Goal: Book appointment/travel/reservation

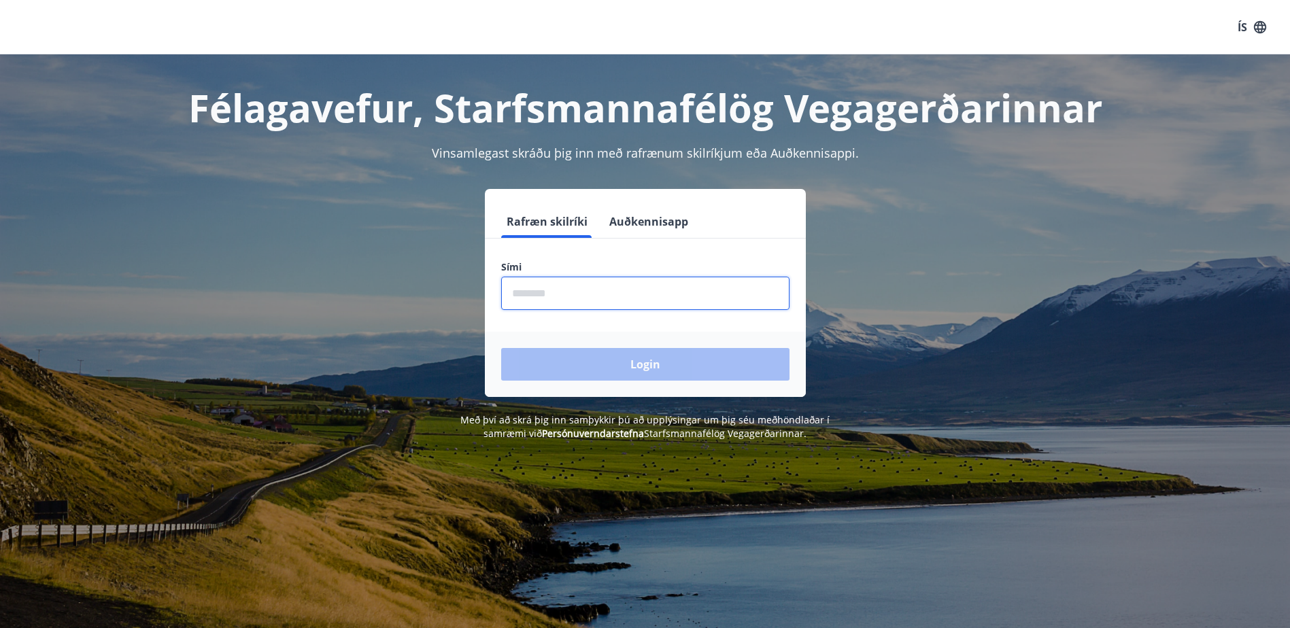
click at [594, 294] on input "phone" at bounding box center [645, 293] width 288 height 33
click at [667, 216] on button "Auðkennisapp" at bounding box center [649, 221] width 90 height 33
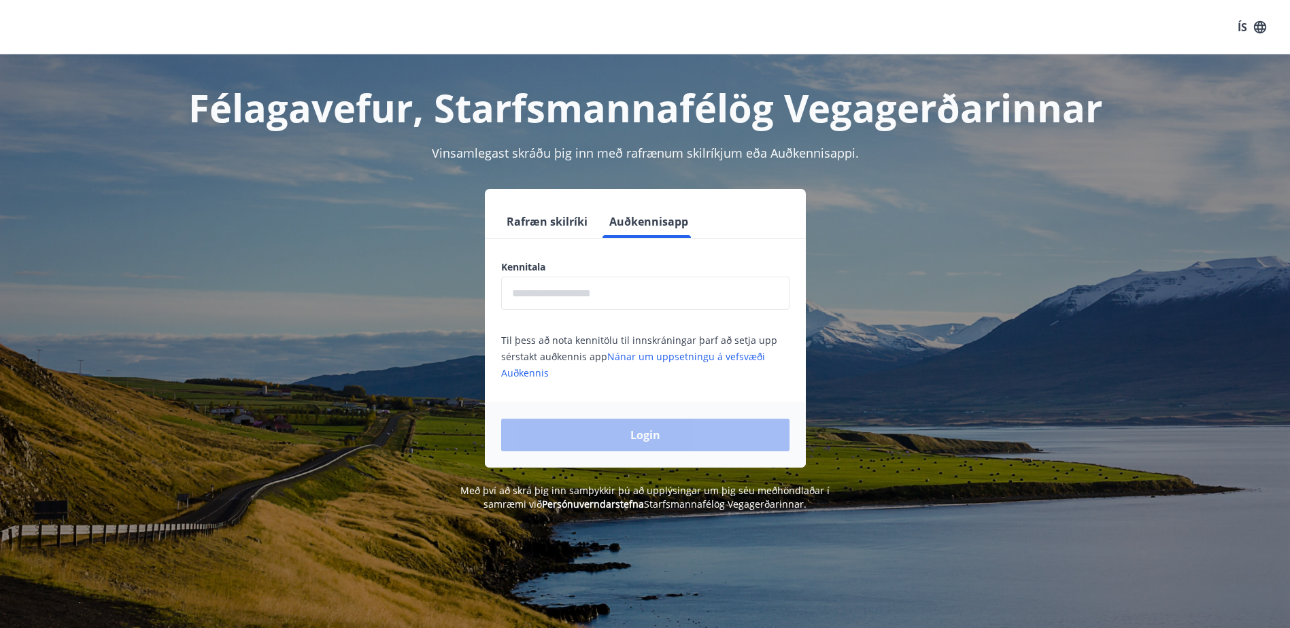
click at [648, 303] on input "text" at bounding box center [645, 293] width 288 height 33
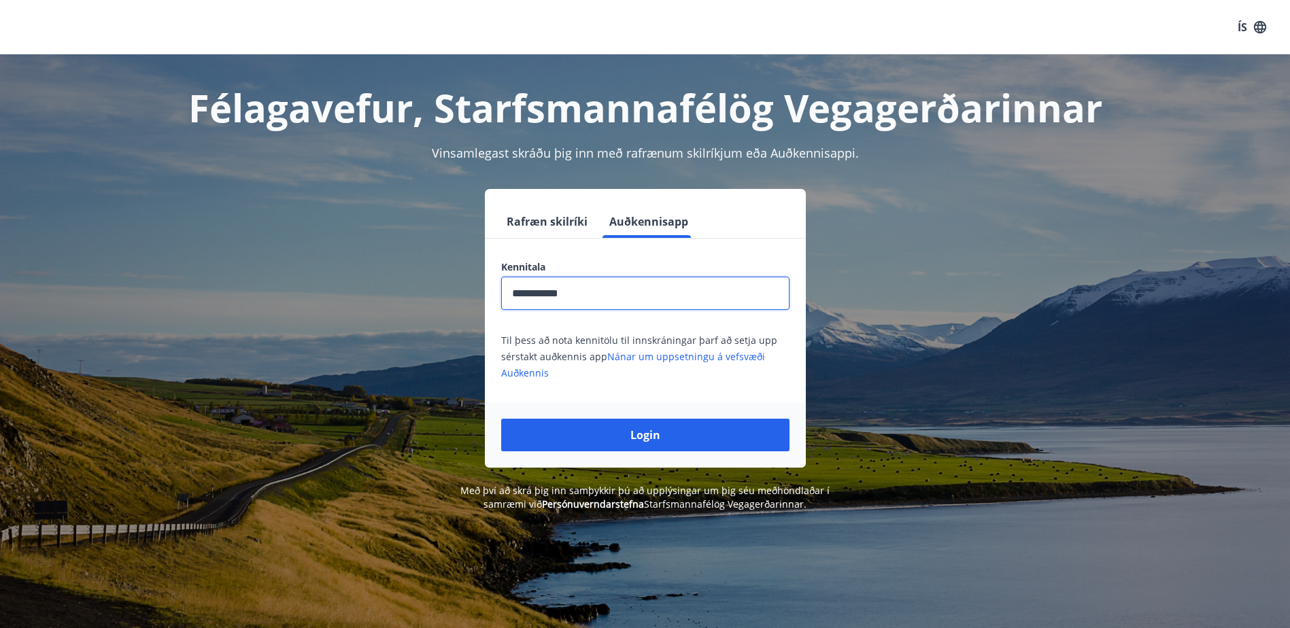
type input "**********"
click at [688, 414] on div "Login" at bounding box center [645, 435] width 321 height 65
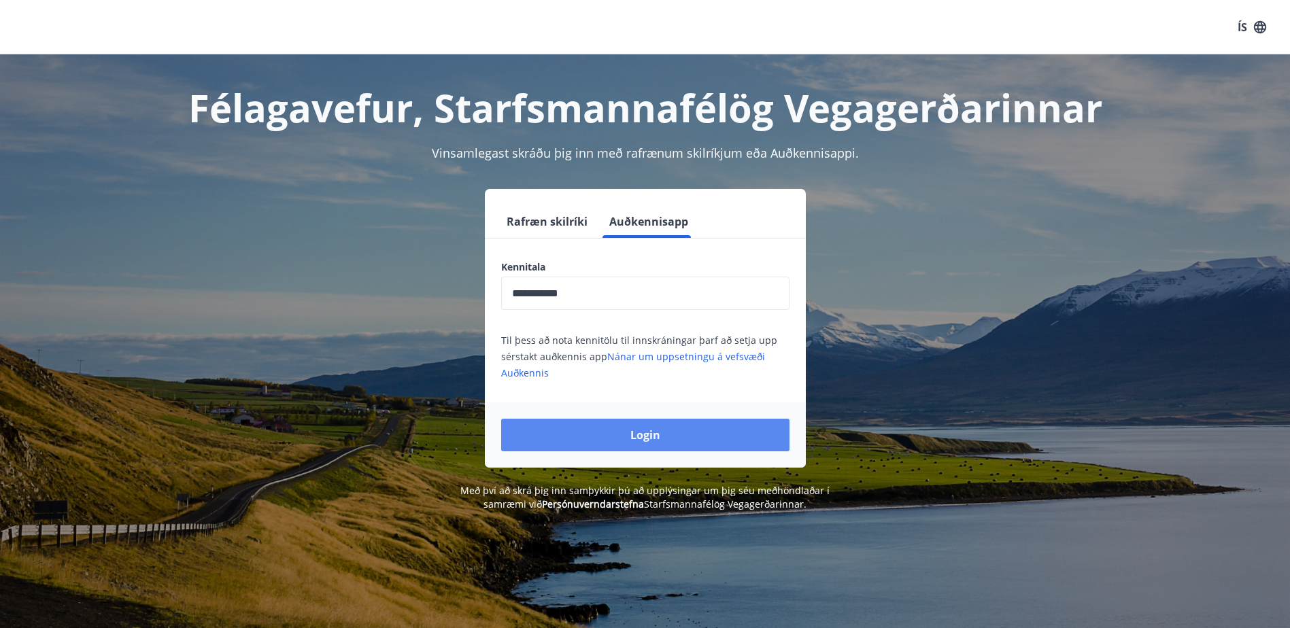
click at [694, 434] on button "Login" at bounding box center [645, 435] width 288 height 33
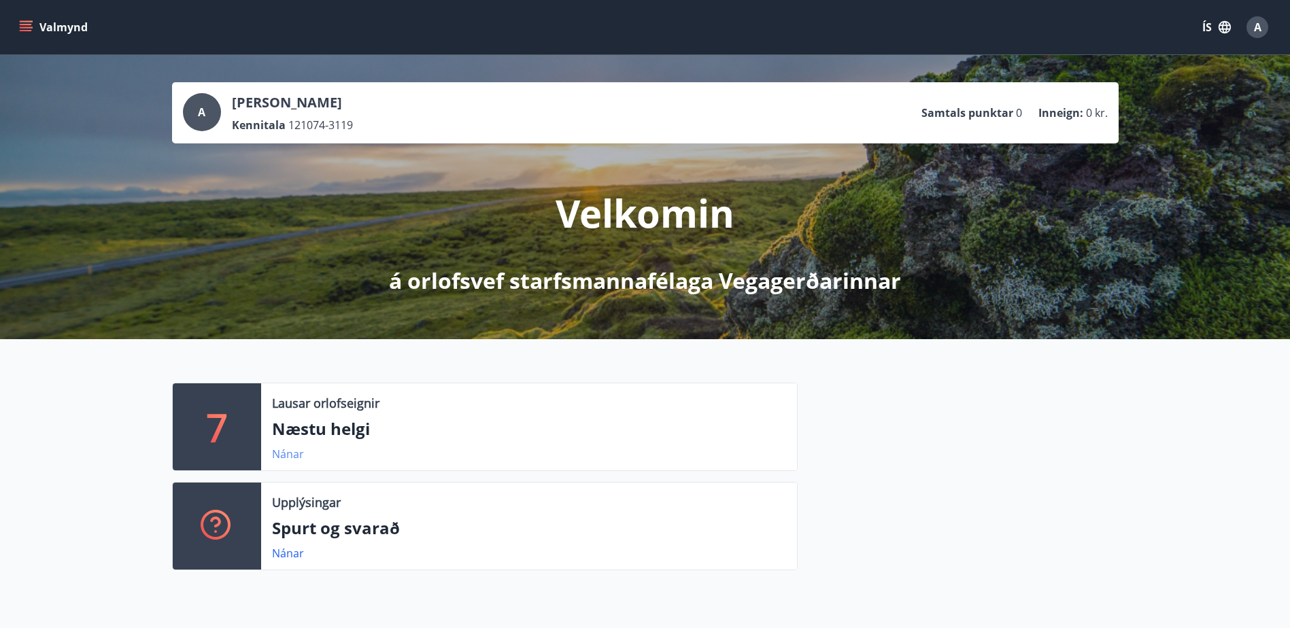
click at [290, 456] on link "Nánar" at bounding box center [288, 454] width 32 height 15
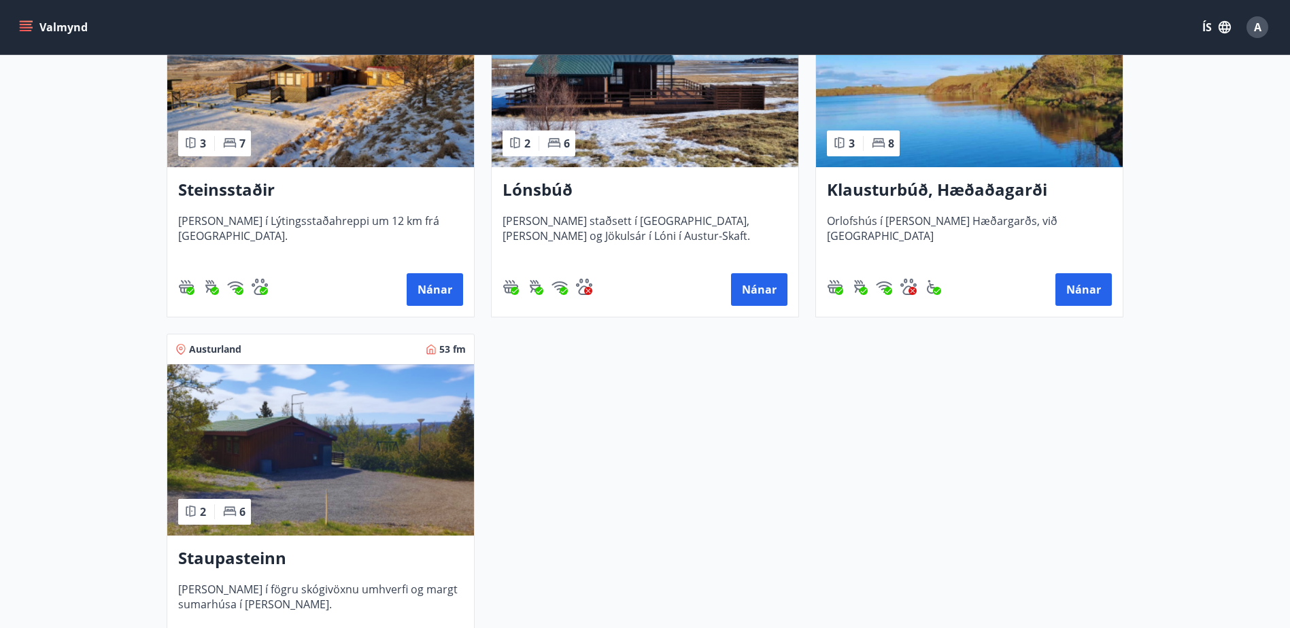
scroll to position [816, 0]
click at [359, 408] on img at bounding box center [320, 449] width 307 height 171
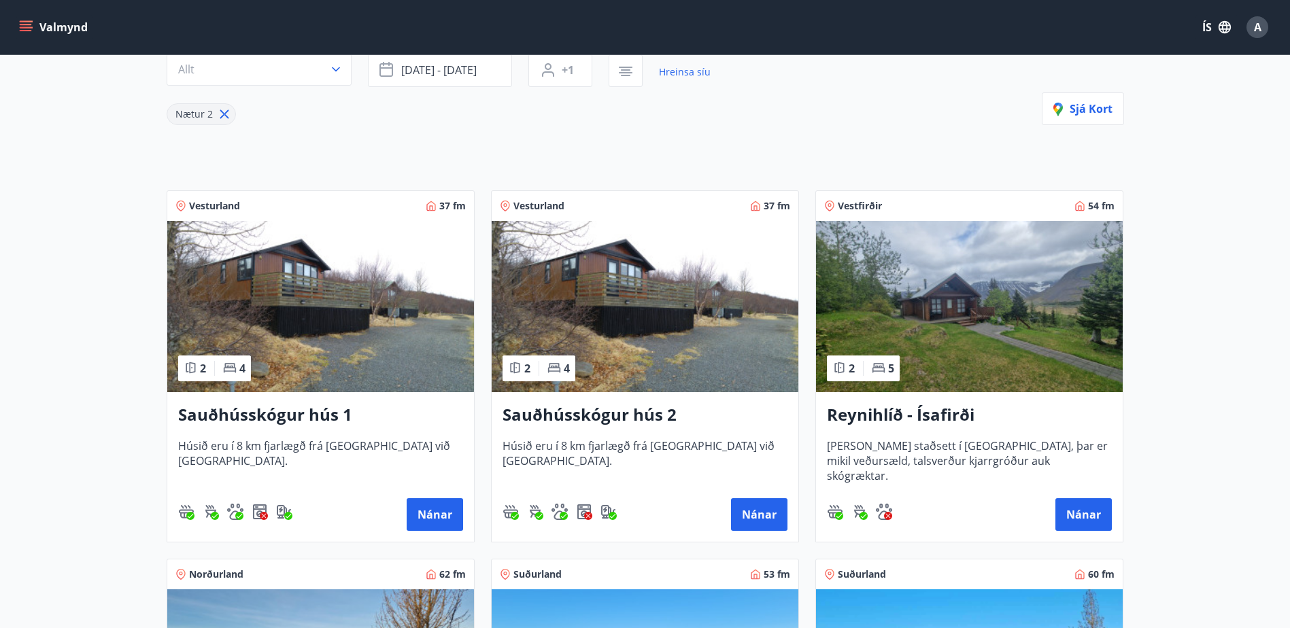
scroll to position [136, 0]
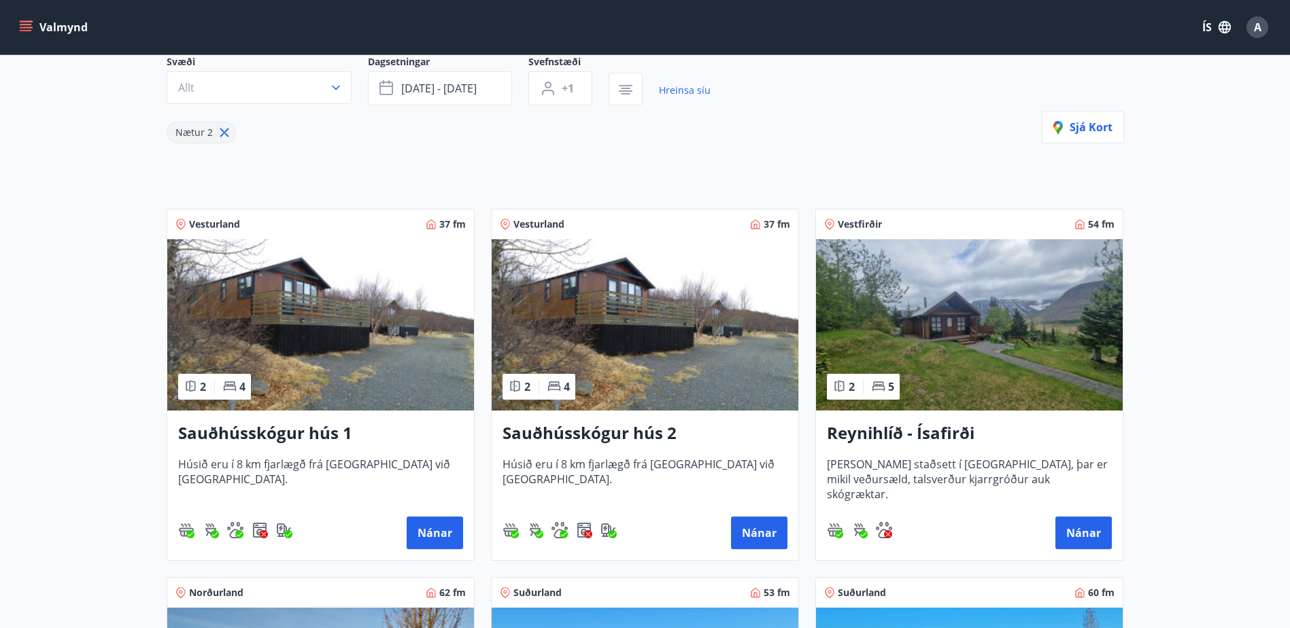
click at [1029, 278] on img at bounding box center [969, 324] width 307 height 171
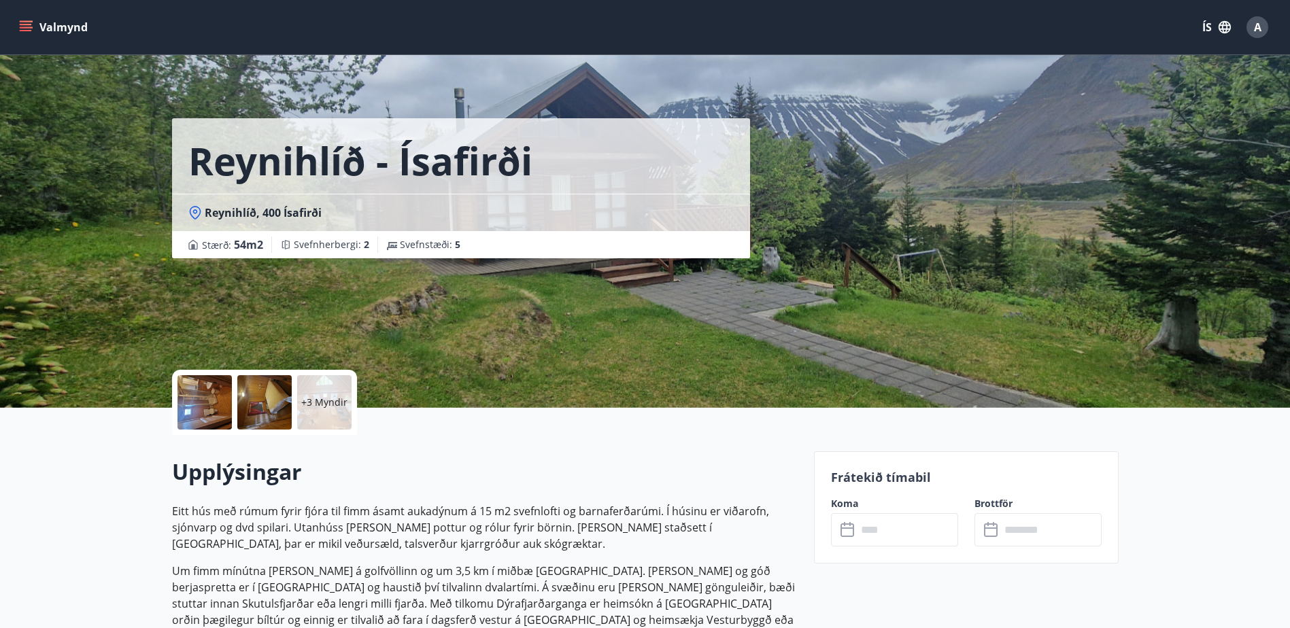
click at [211, 405] on div at bounding box center [204, 402] width 54 height 54
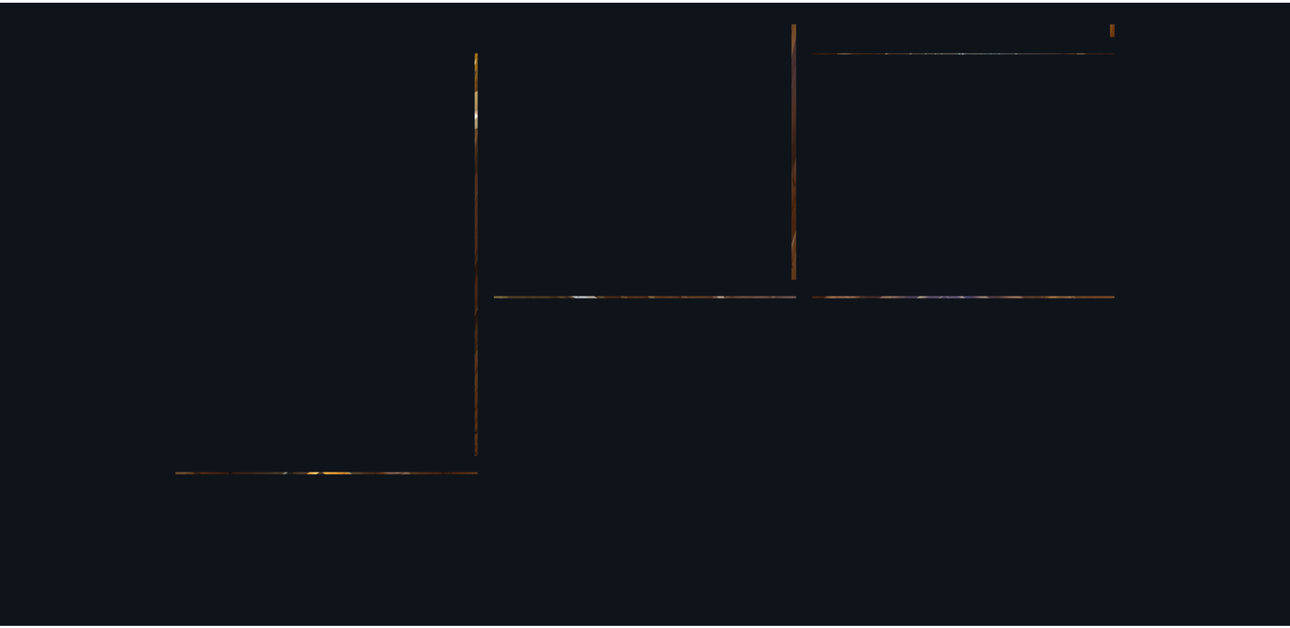
scroll to position [275, 0]
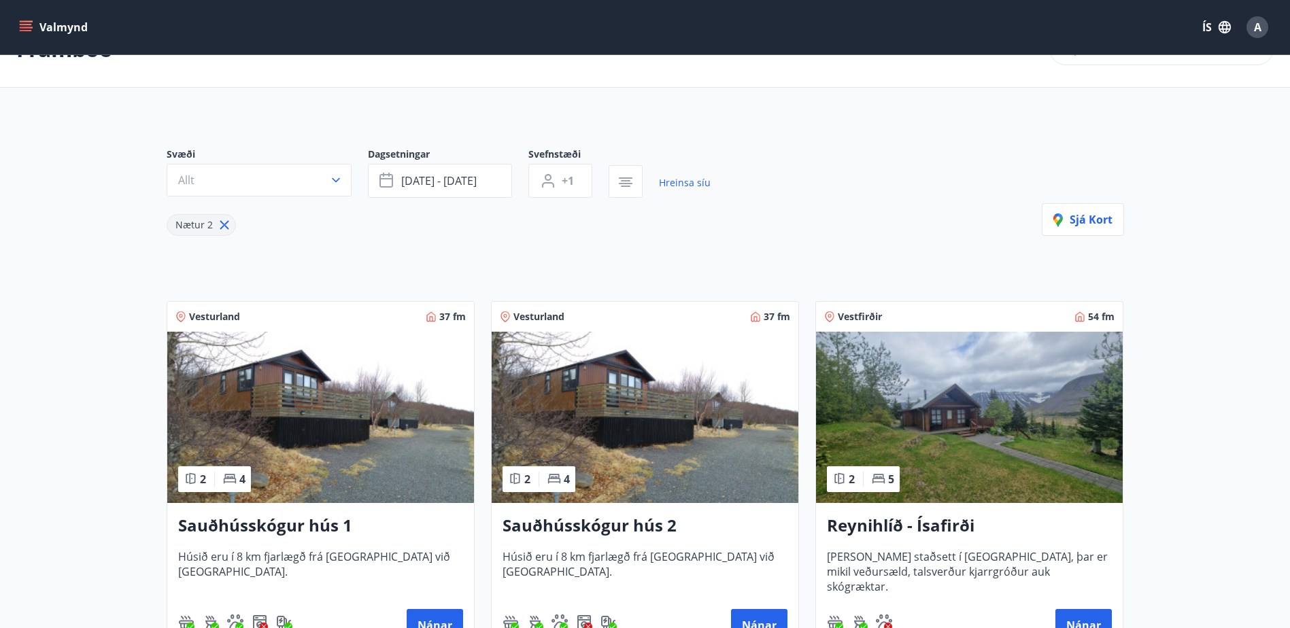
scroll to position [2, 0]
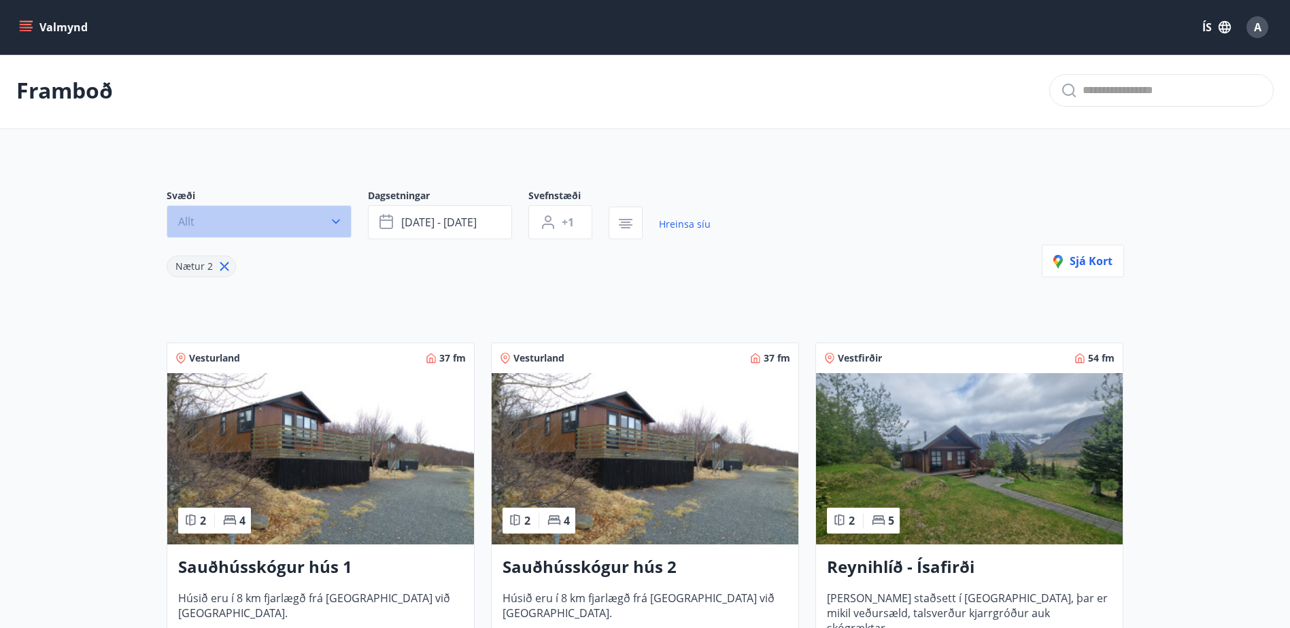
click at [346, 230] on button "Allt" at bounding box center [259, 221] width 185 height 33
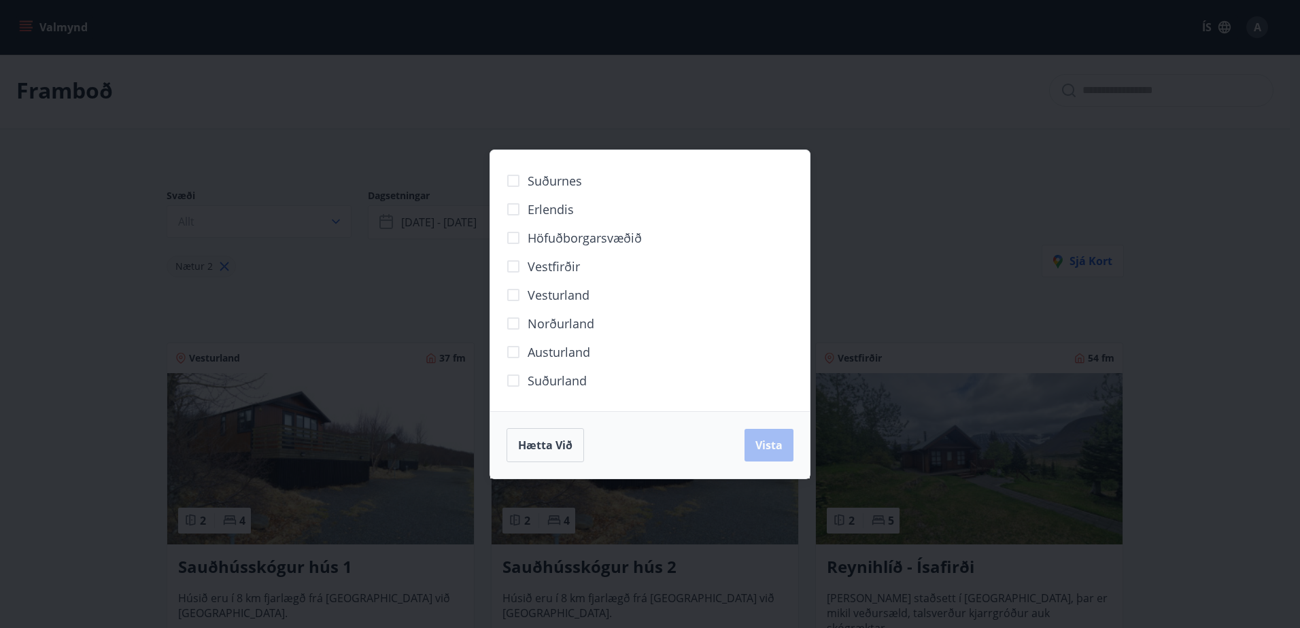
click at [588, 322] on span "Norðurland" at bounding box center [561, 324] width 67 height 18
click at [566, 443] on span "Hætta við" at bounding box center [545, 445] width 54 height 15
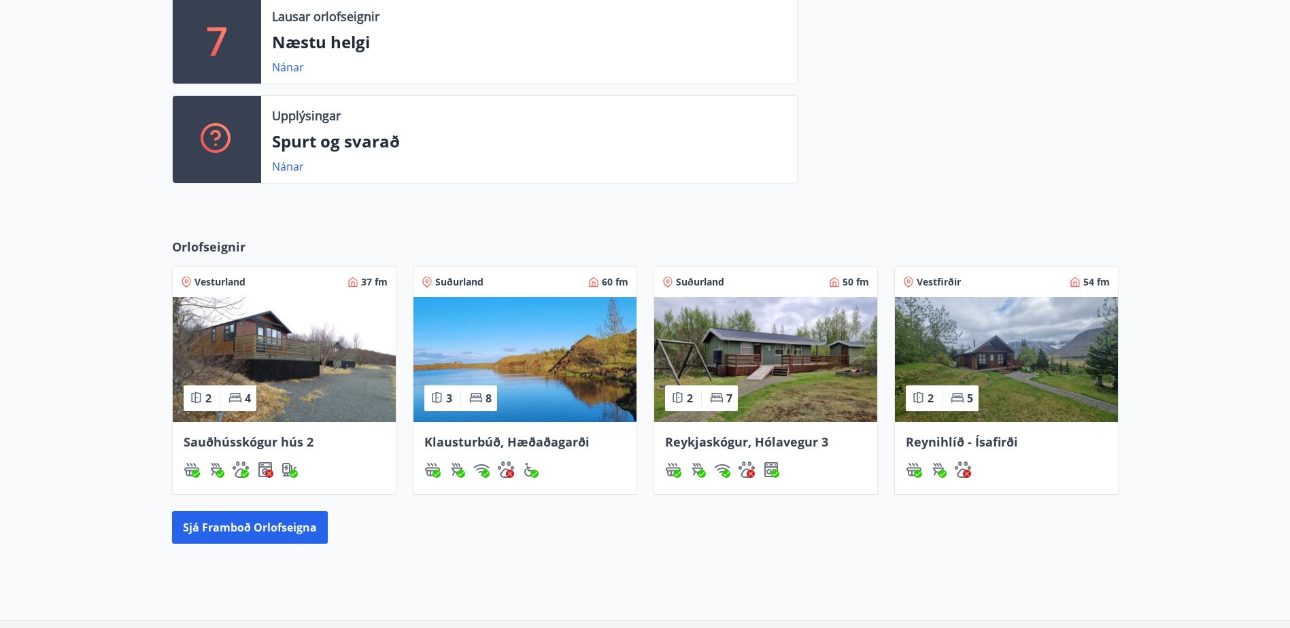
scroll to position [493, 0]
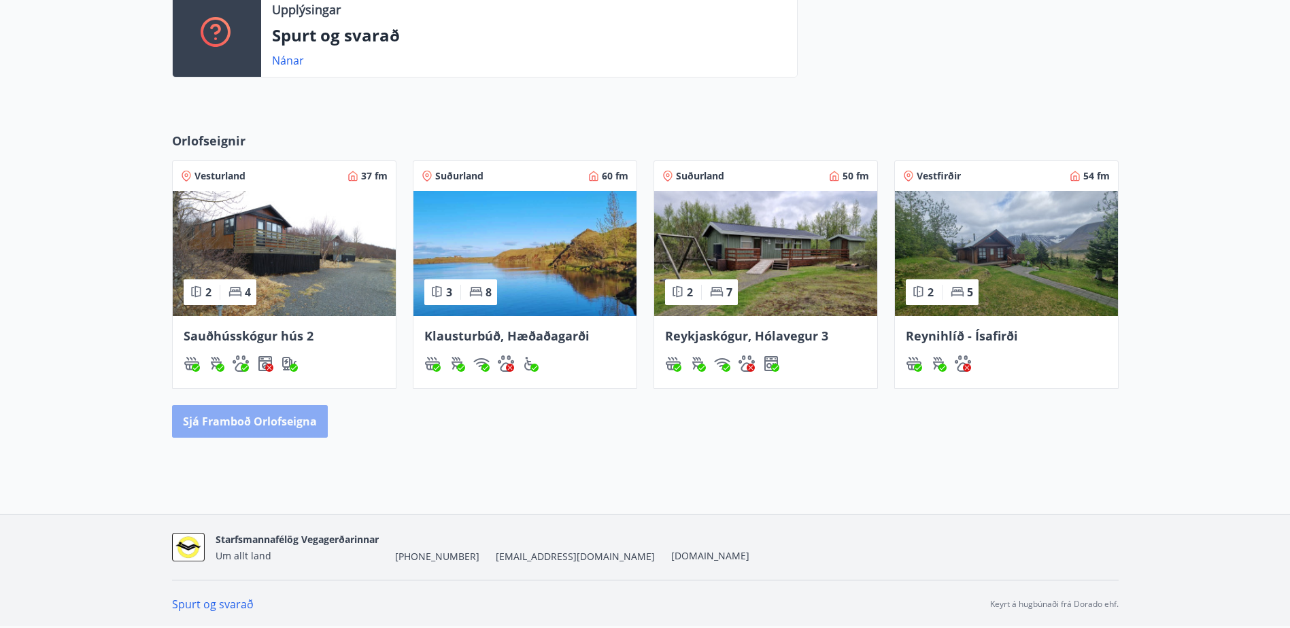
click at [284, 415] on button "Sjá framboð orlofseigna" at bounding box center [250, 421] width 156 height 33
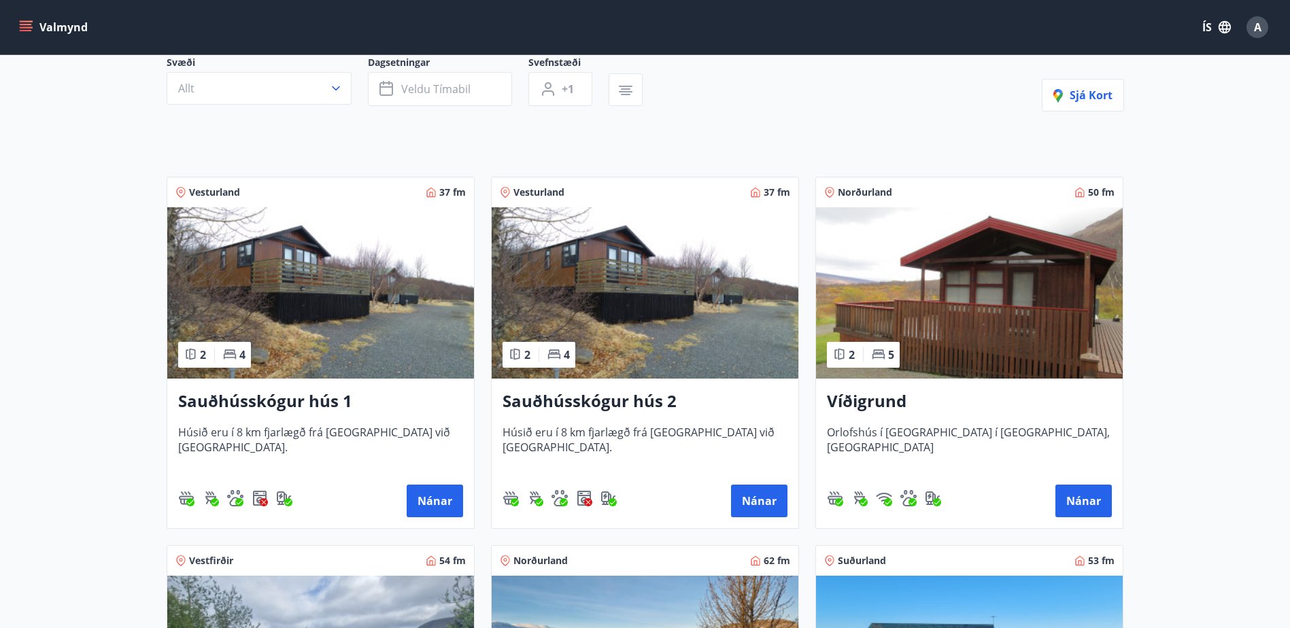
scroll to position [136, 0]
click at [997, 310] on img at bounding box center [969, 292] width 307 height 171
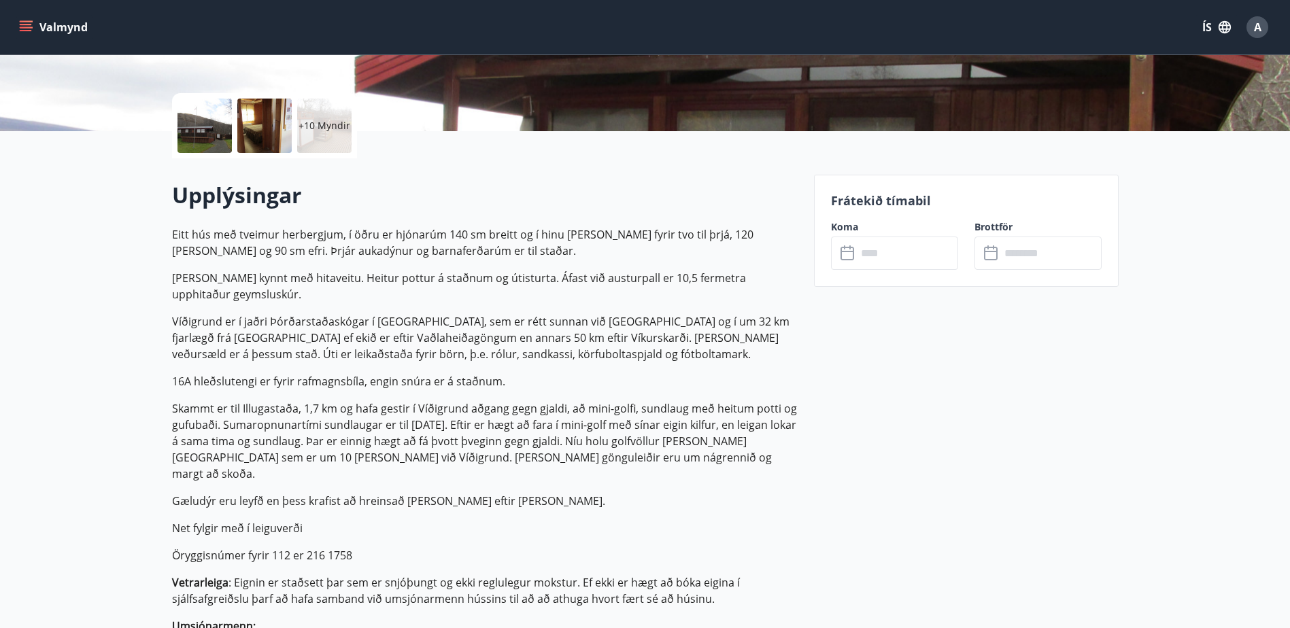
scroll to position [272, 0]
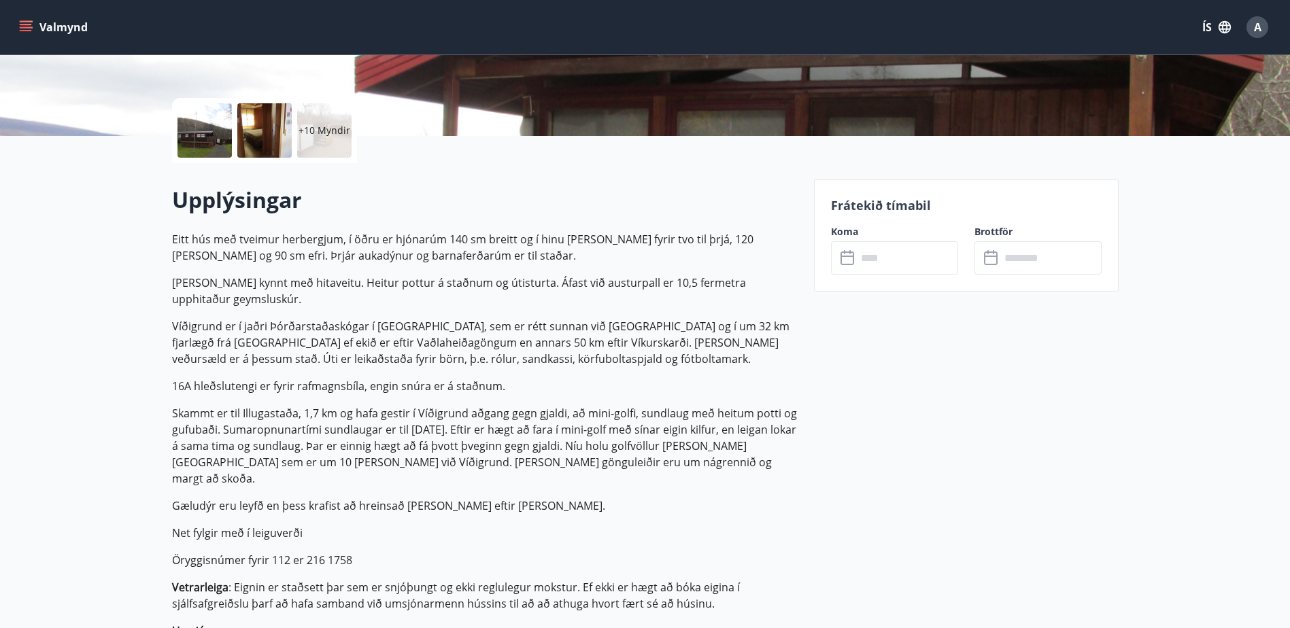
click at [872, 270] on input "text" at bounding box center [907, 257] width 101 height 33
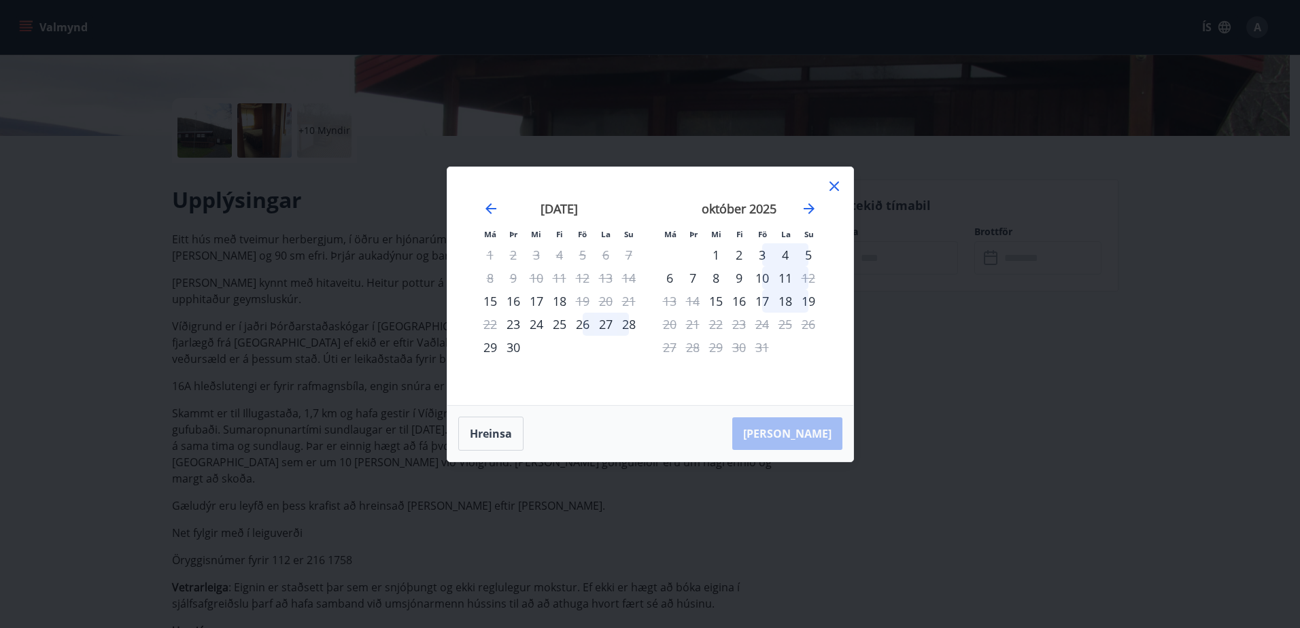
click at [834, 186] on icon at bounding box center [834, 186] width 2 height 2
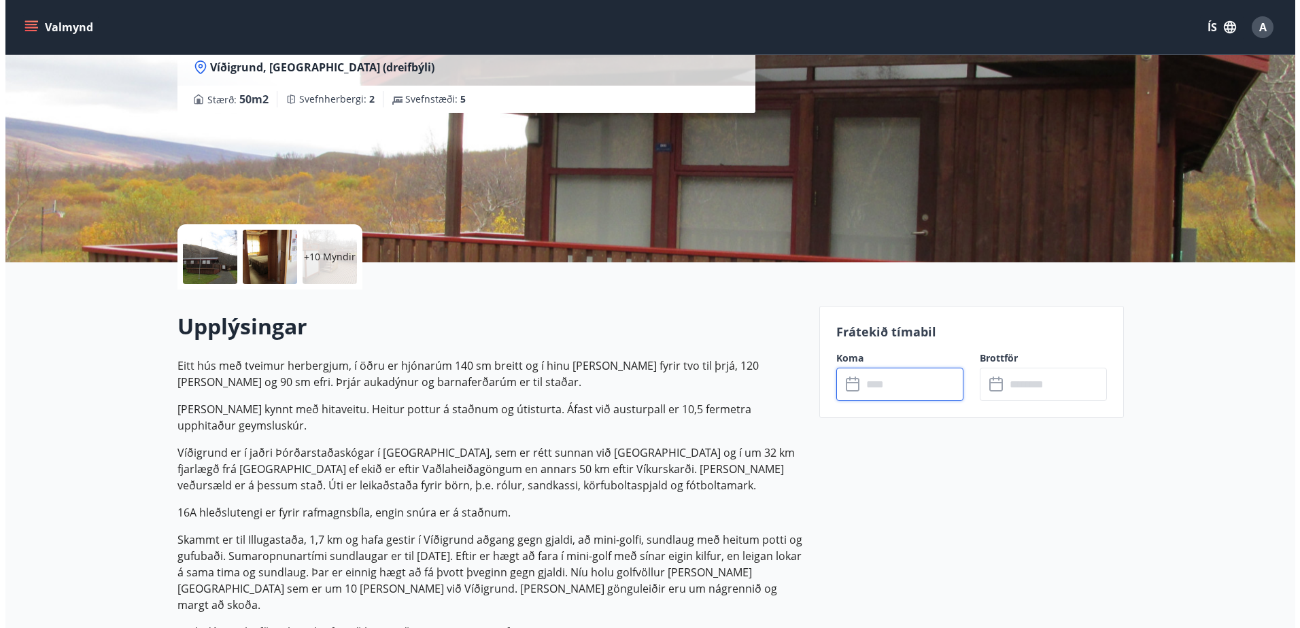
scroll to position [136, 0]
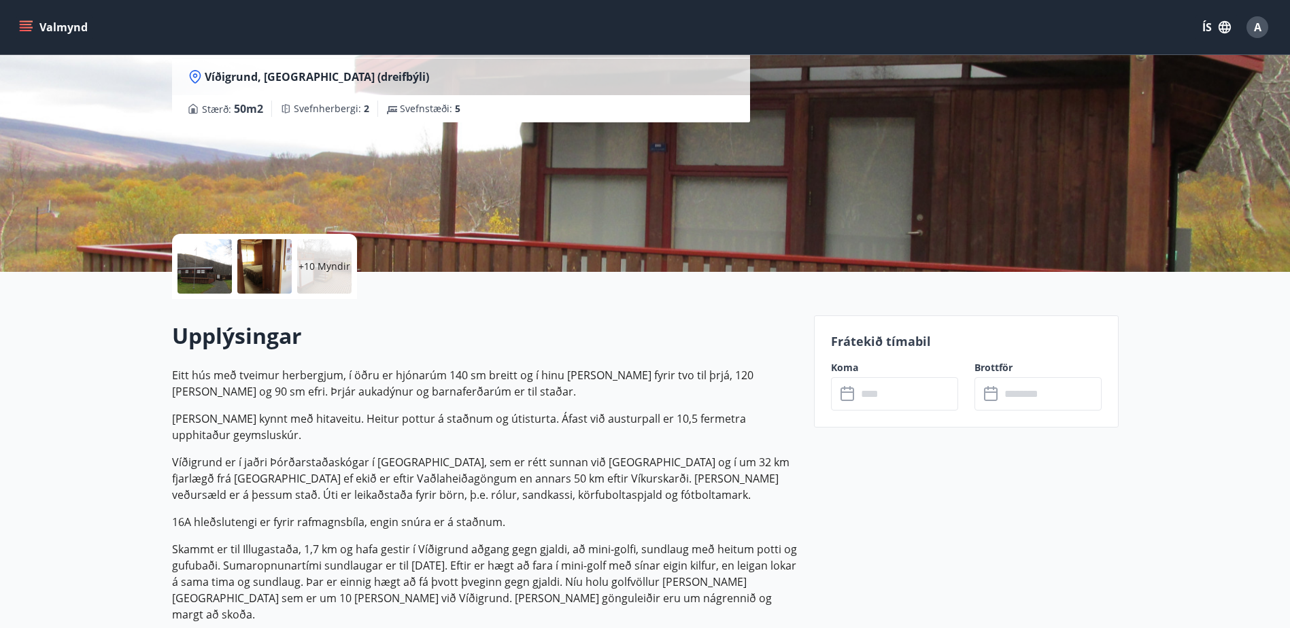
click at [321, 269] on p "+10 Myndir" at bounding box center [325, 267] width 52 height 14
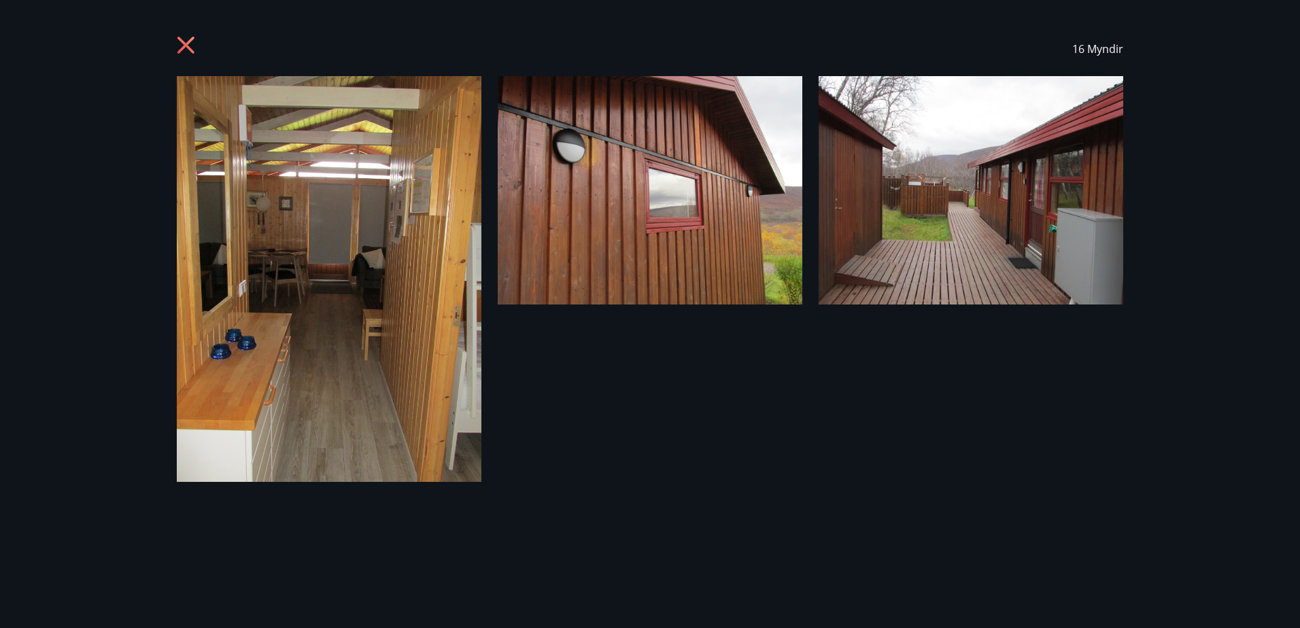
click at [670, 97] on img at bounding box center [650, 190] width 305 height 228
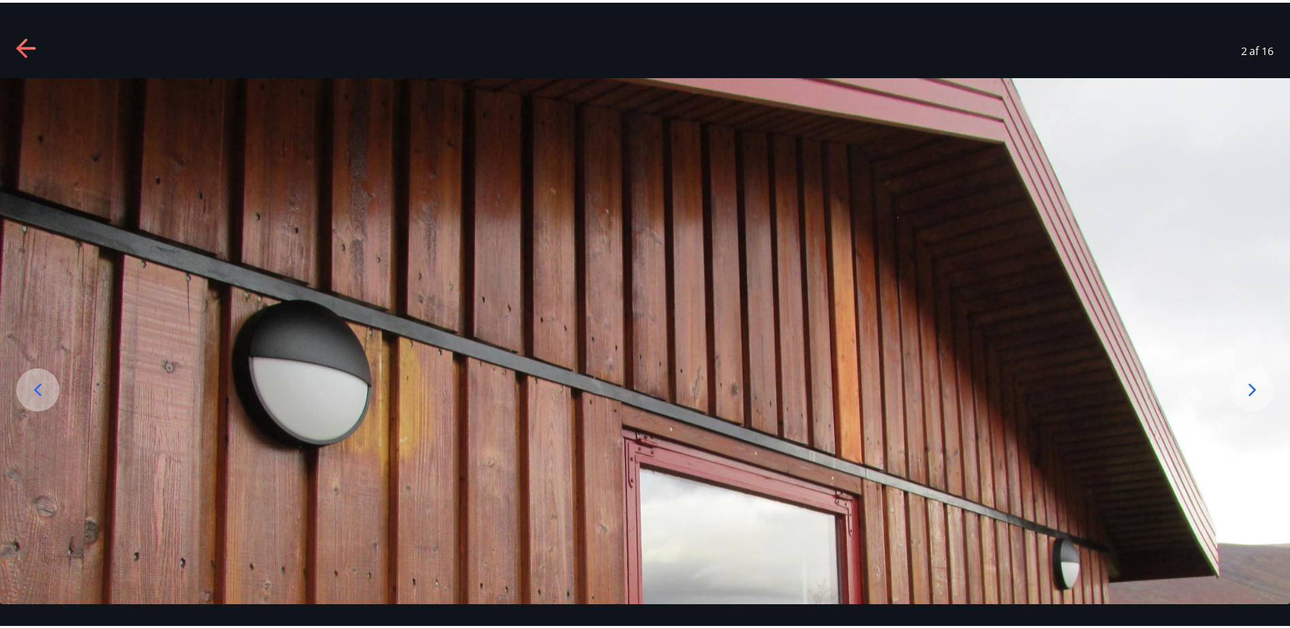
scroll to position [2, 0]
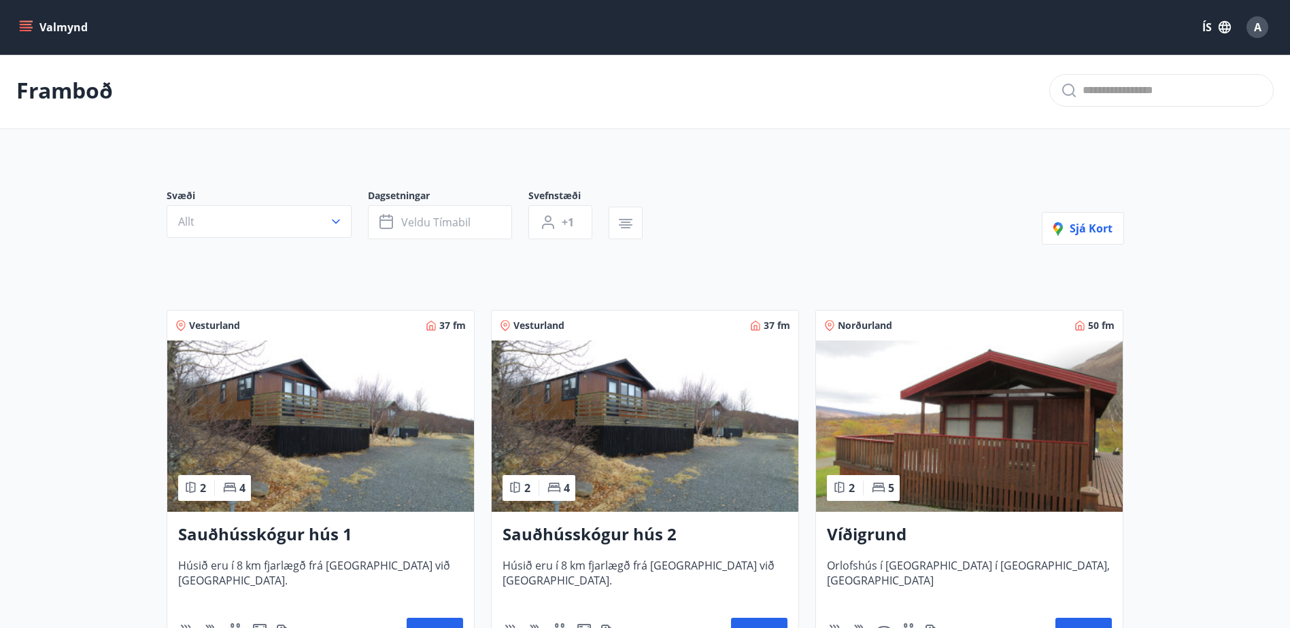
click at [995, 407] on img at bounding box center [969, 426] width 307 height 171
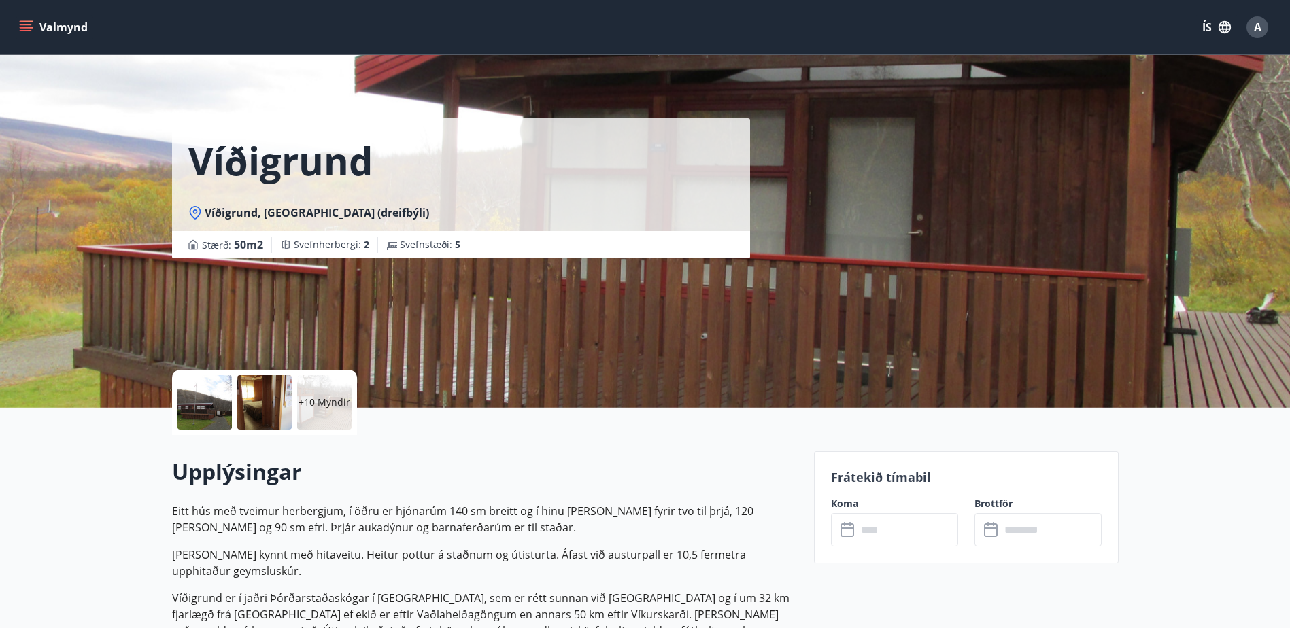
click at [274, 396] on div at bounding box center [264, 402] width 54 height 54
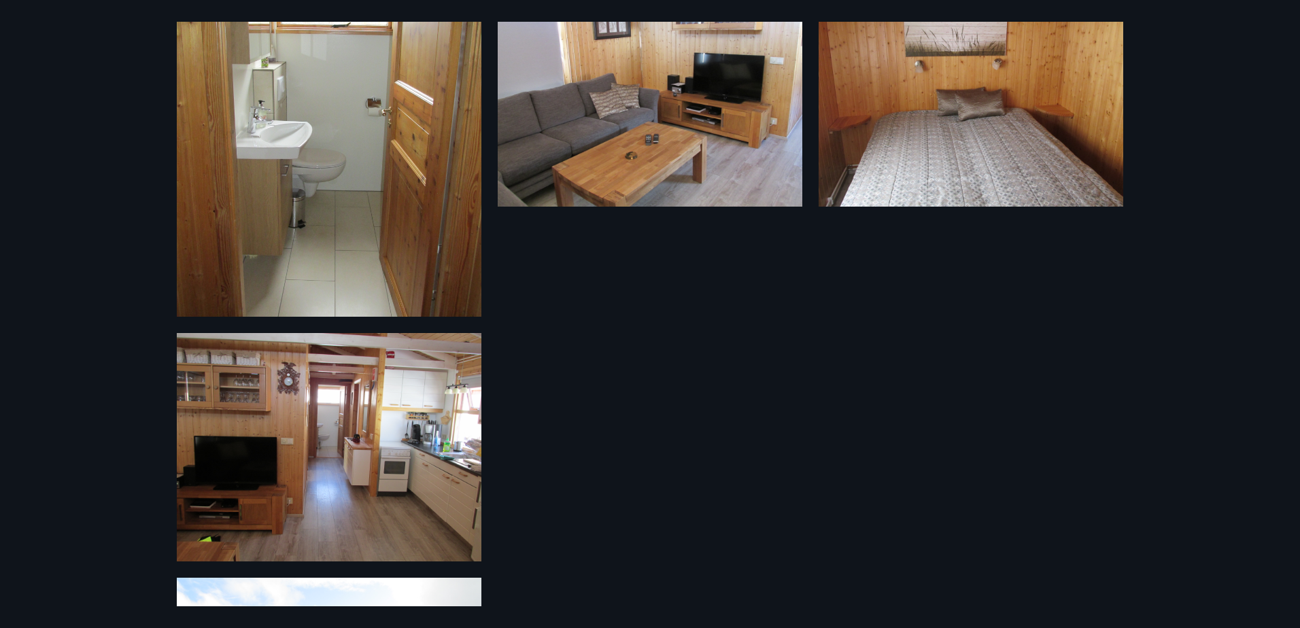
scroll to position [1281, 0]
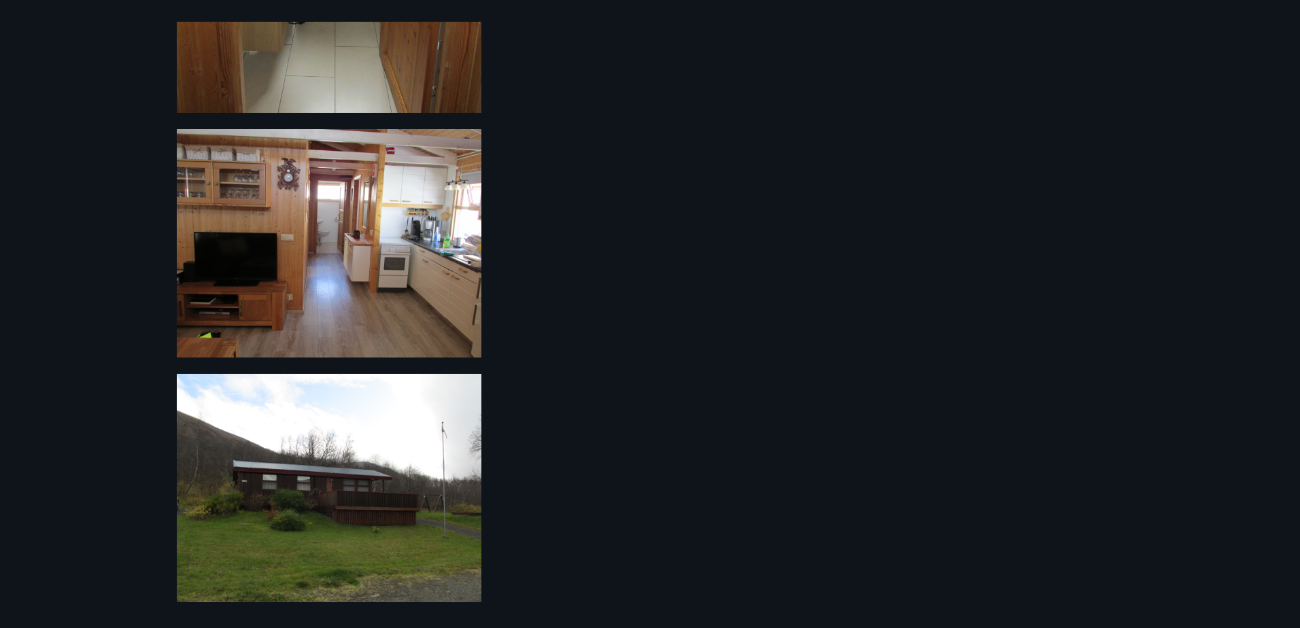
click at [356, 250] on img at bounding box center [329, 243] width 305 height 228
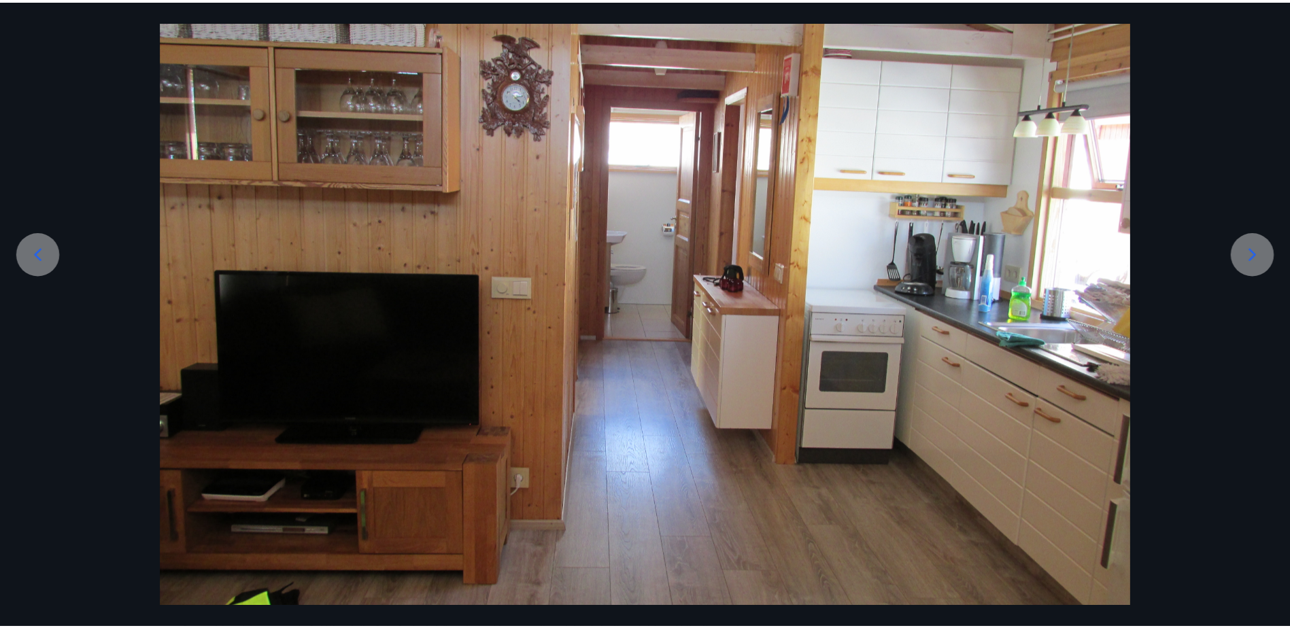
scroll to position [0, 0]
